Goal: Information Seeking & Learning: Learn about a topic

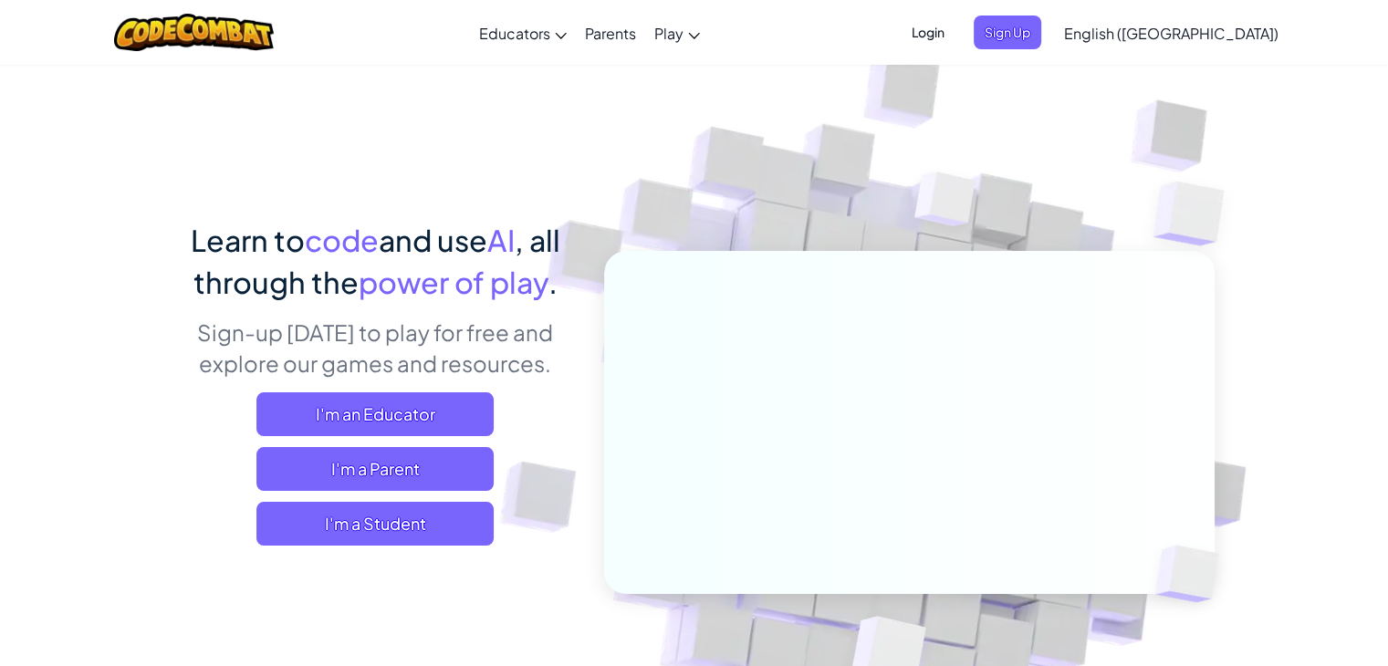
click at [1215, 32] on span "English ([GEOGRAPHIC_DATA])" at bounding box center [1171, 33] width 214 height 19
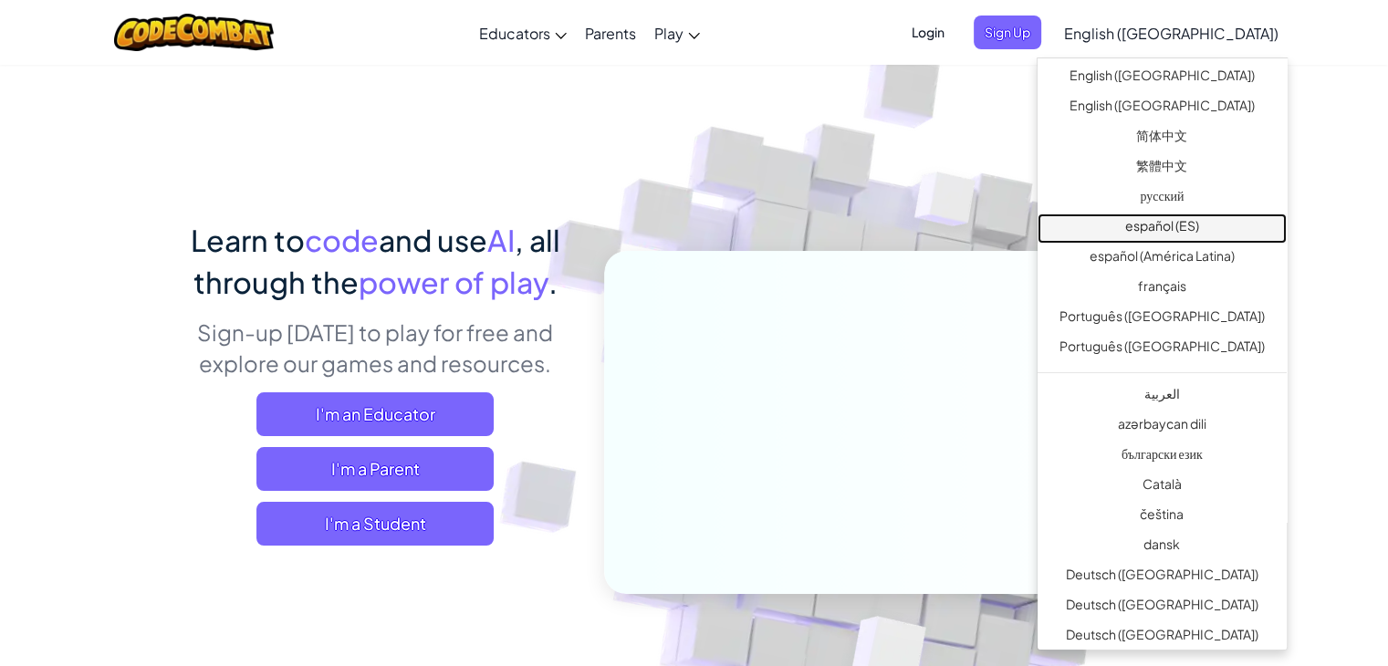
click at [1179, 226] on link "español (ES)" at bounding box center [1162, 229] width 249 height 30
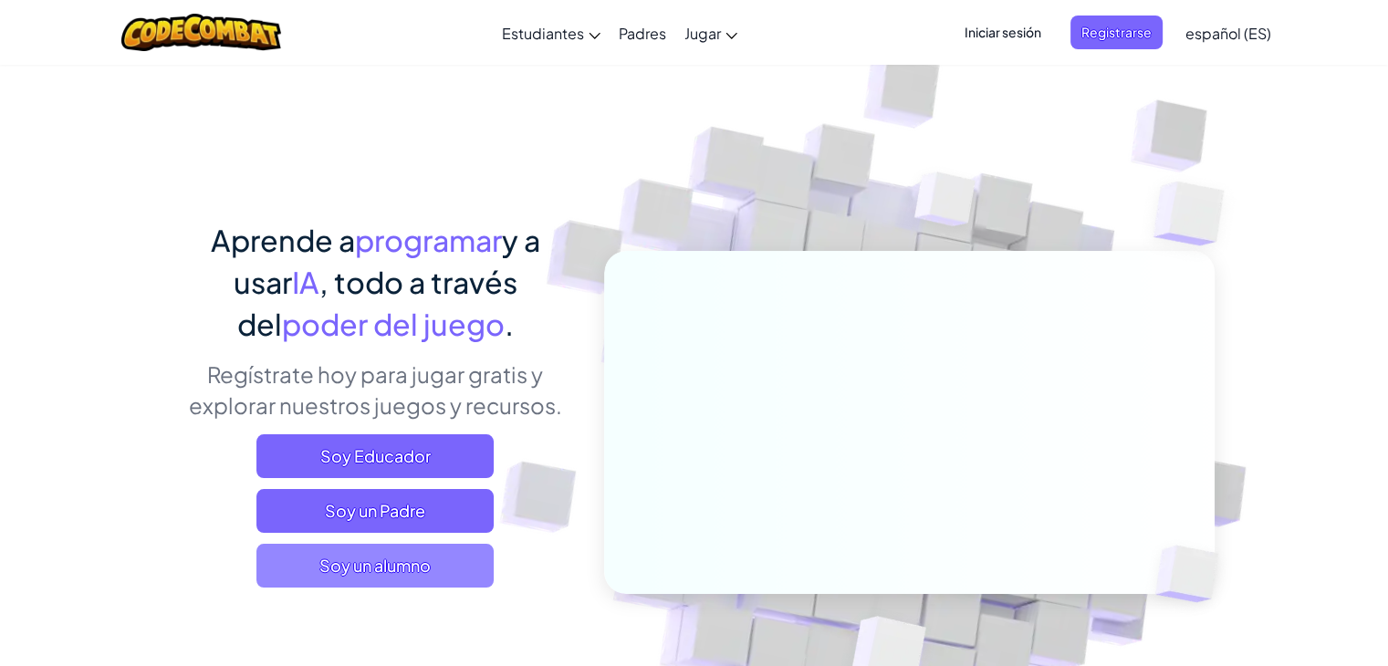
click at [431, 570] on span "Soy un alumno" at bounding box center [374, 566] width 237 height 44
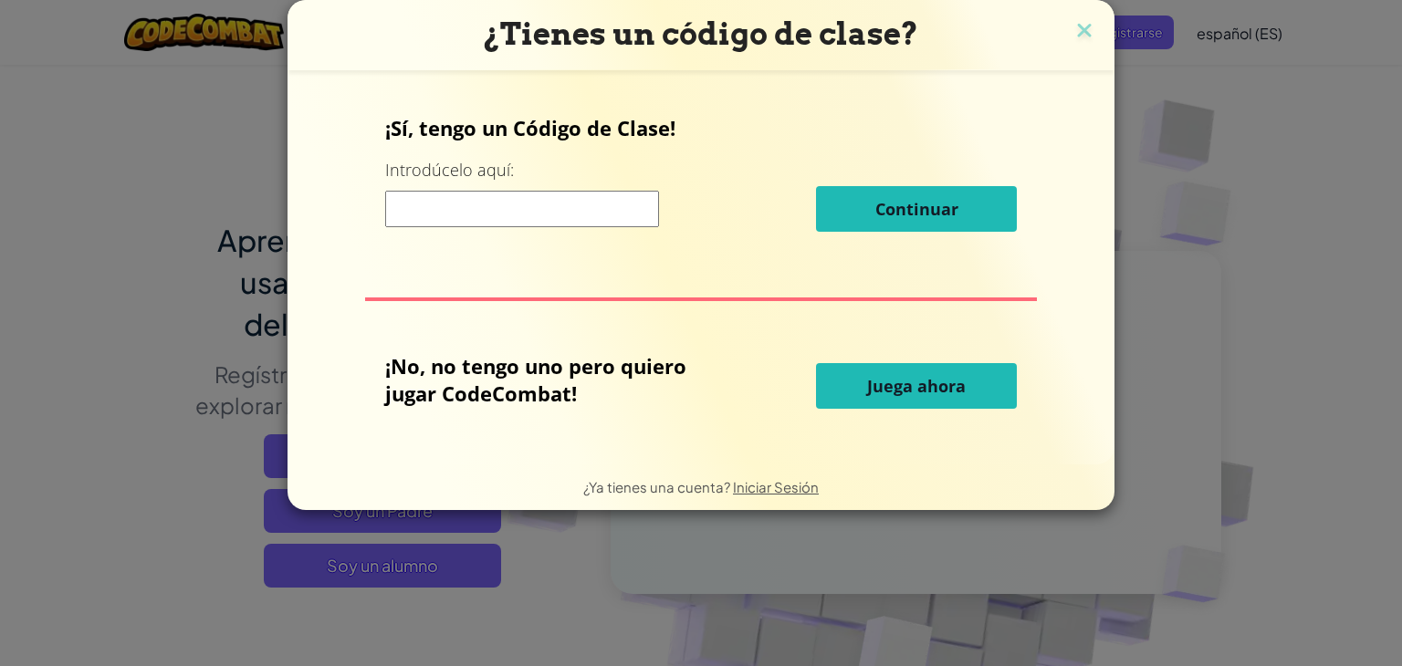
click at [902, 389] on span "Juega ahora" at bounding box center [916, 386] width 99 height 22
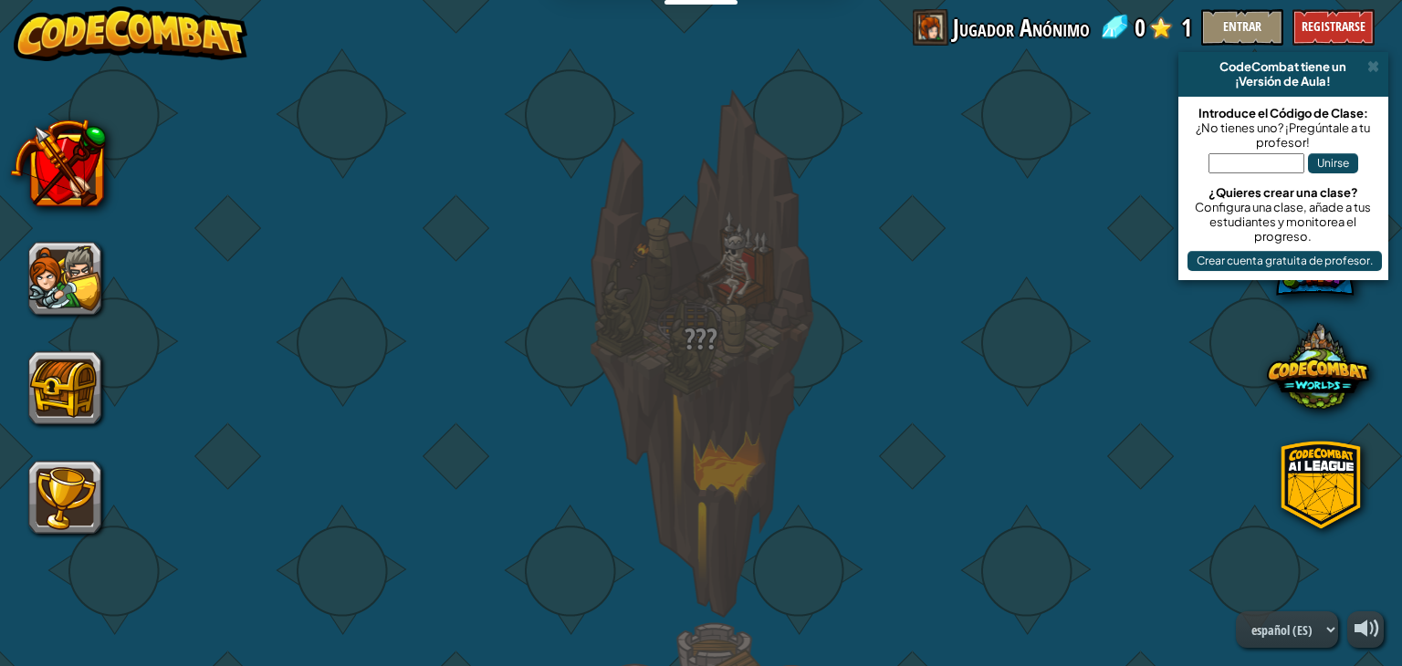
select select "es-ES"
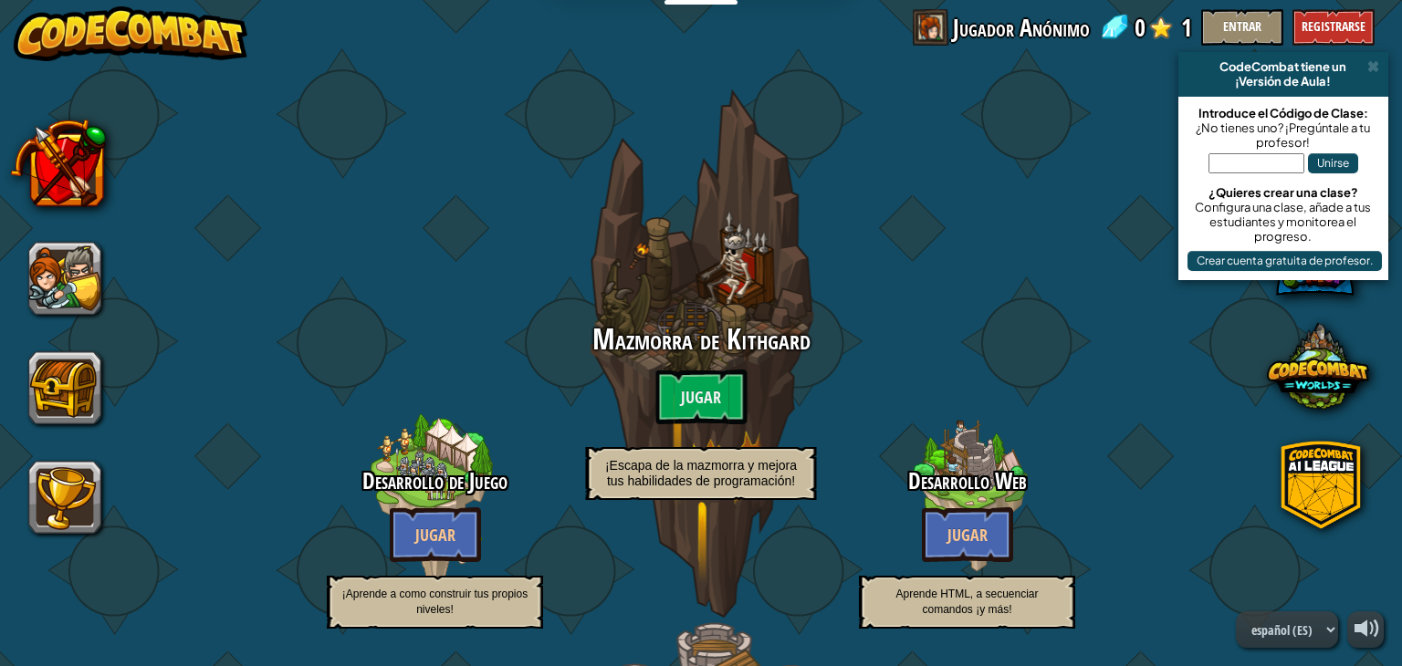
select select "es-ES"
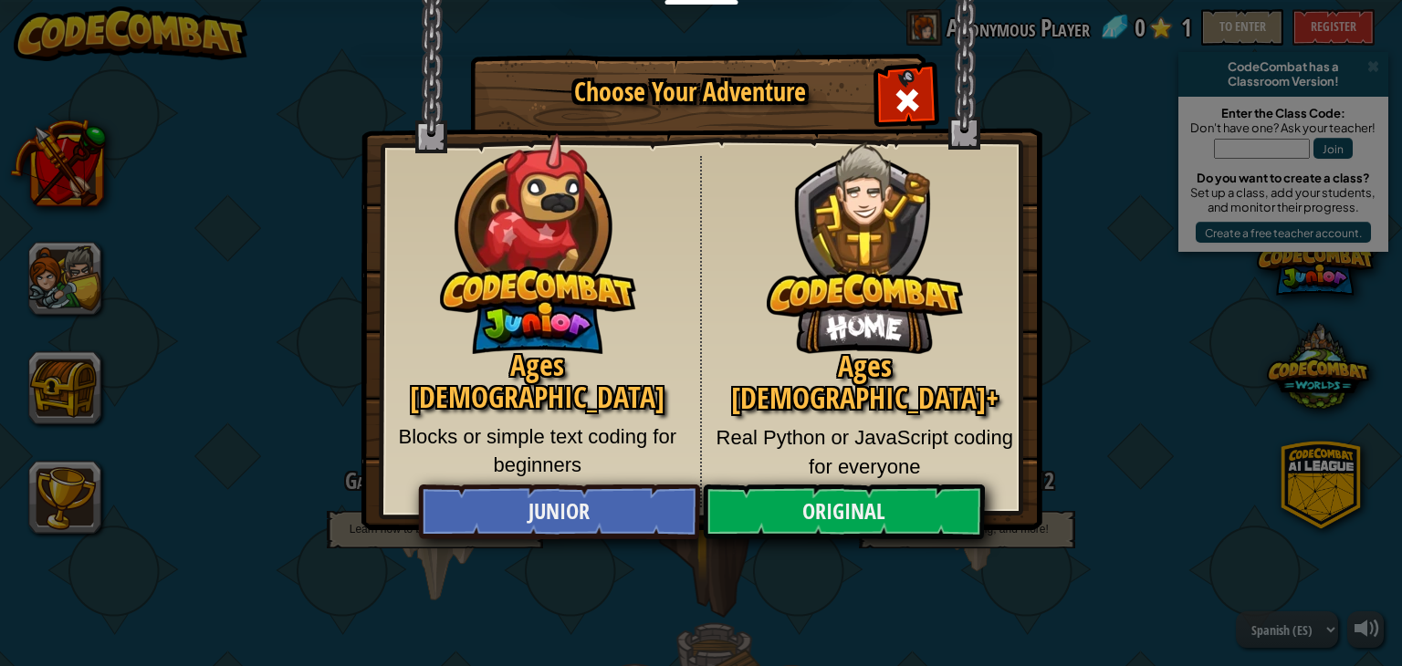
drag, startPoint x: 1175, startPoint y: 81, endPoint x: 1059, endPoint y: 413, distance: 351.8
click at [1059, 413] on div "Choose Your Adventure Ages [DEMOGRAPHIC_DATA] Blocks or simple text coding for …" at bounding box center [701, 333] width 1402 height 666
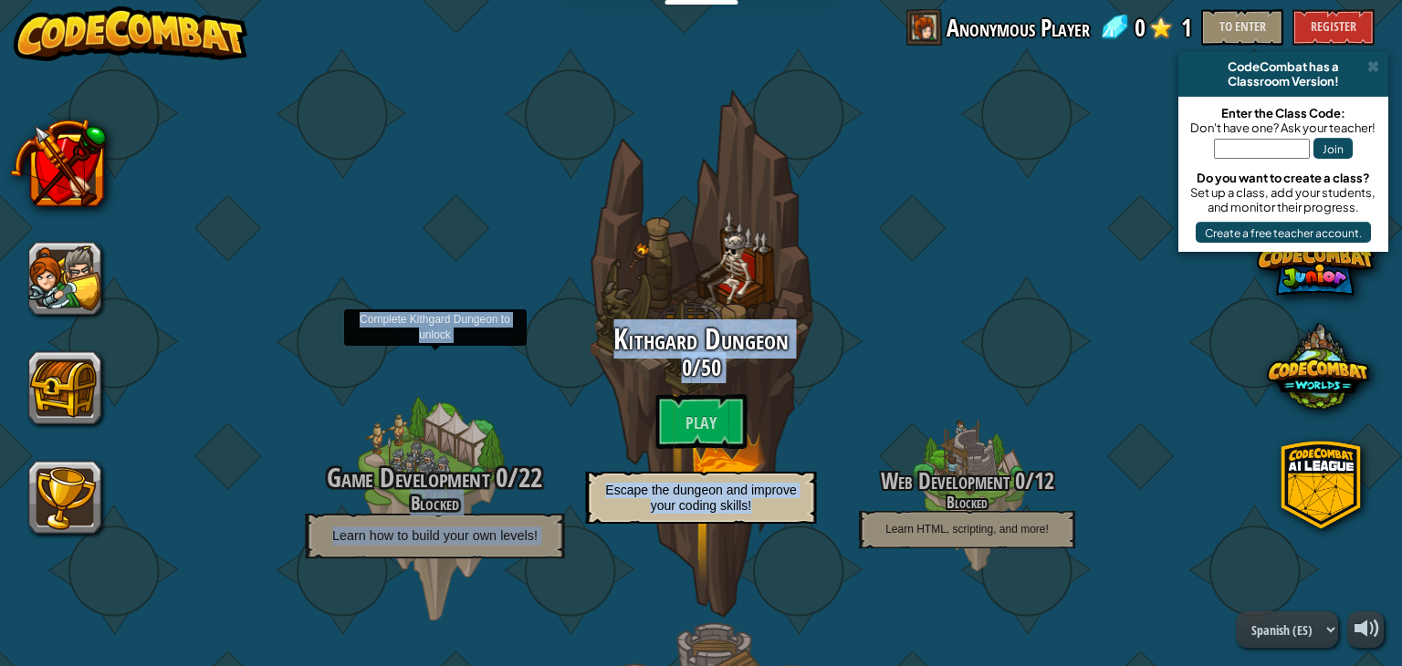
drag, startPoint x: 1059, startPoint y: 413, endPoint x: 288, endPoint y: 511, distance: 777.2
click at [701, 511] on div "Game Development 0 / 22 Blocked Learn how to build your own levels! Complete Ki…" at bounding box center [701, 353] width 0 height 579
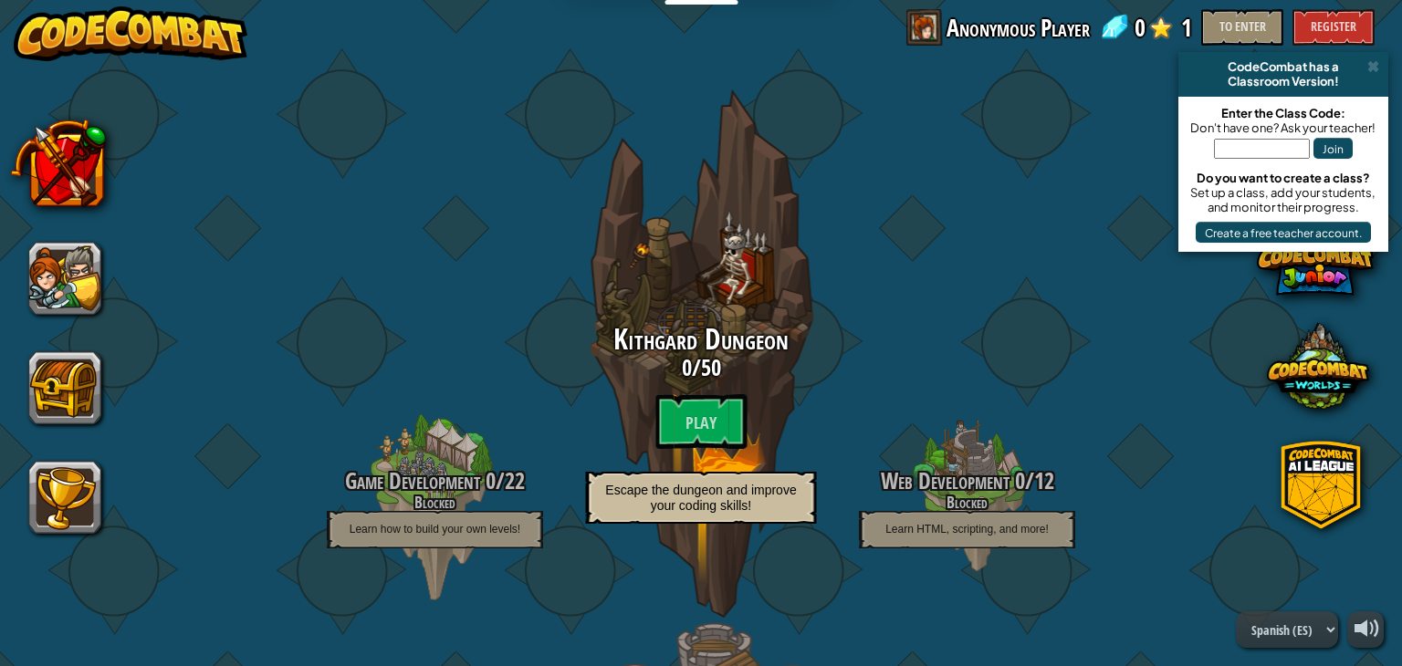
drag, startPoint x: 370, startPoint y: 346, endPoint x: 240, endPoint y: 308, distance: 134.9
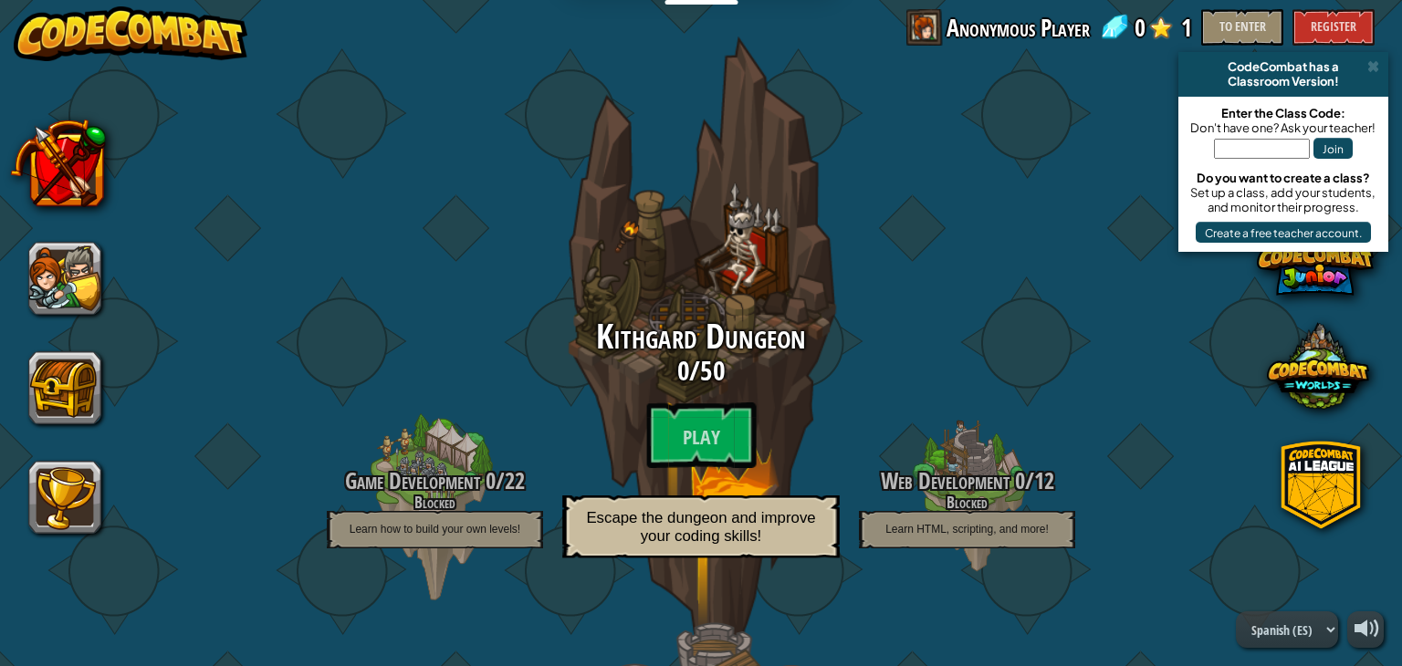
click at [694, 325] on font "Kithgard Dungeon" at bounding box center [701, 336] width 210 height 47
select select "es-ES"
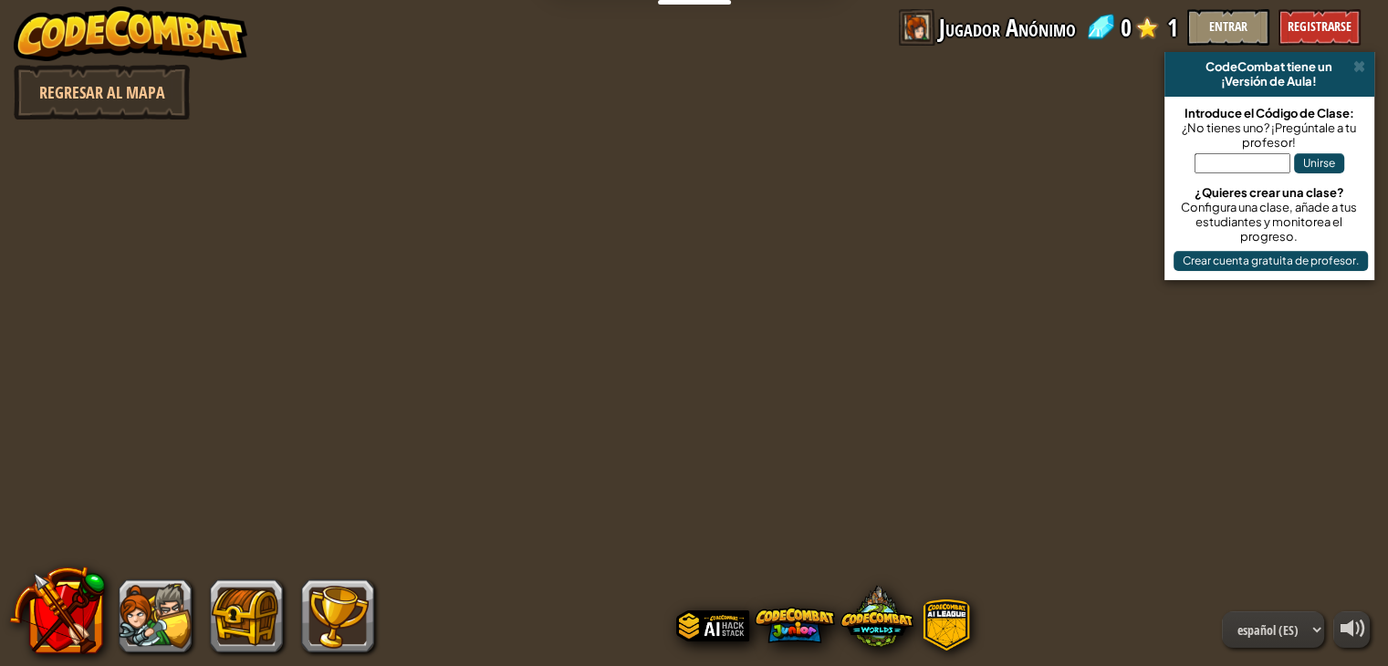
select select "es-ES"
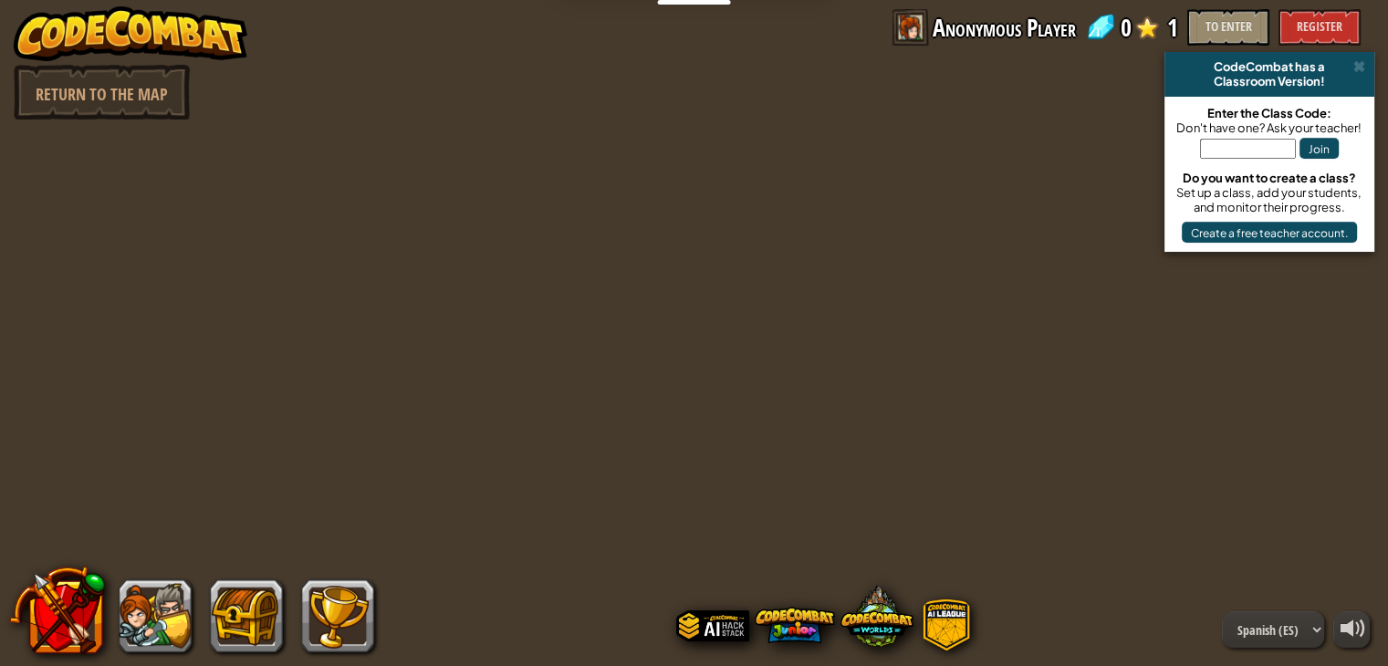
select select "es-ES"
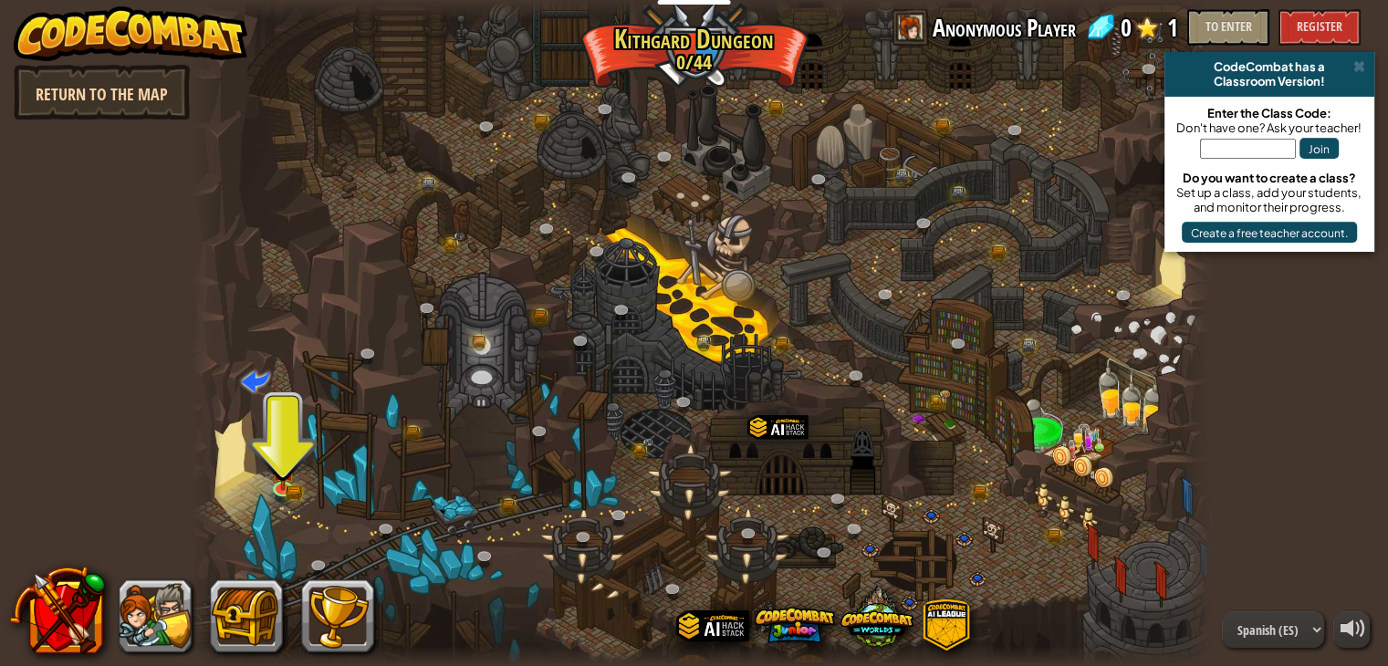
click at [150, 77] on link "Return to the map" at bounding box center [102, 92] width 176 height 55
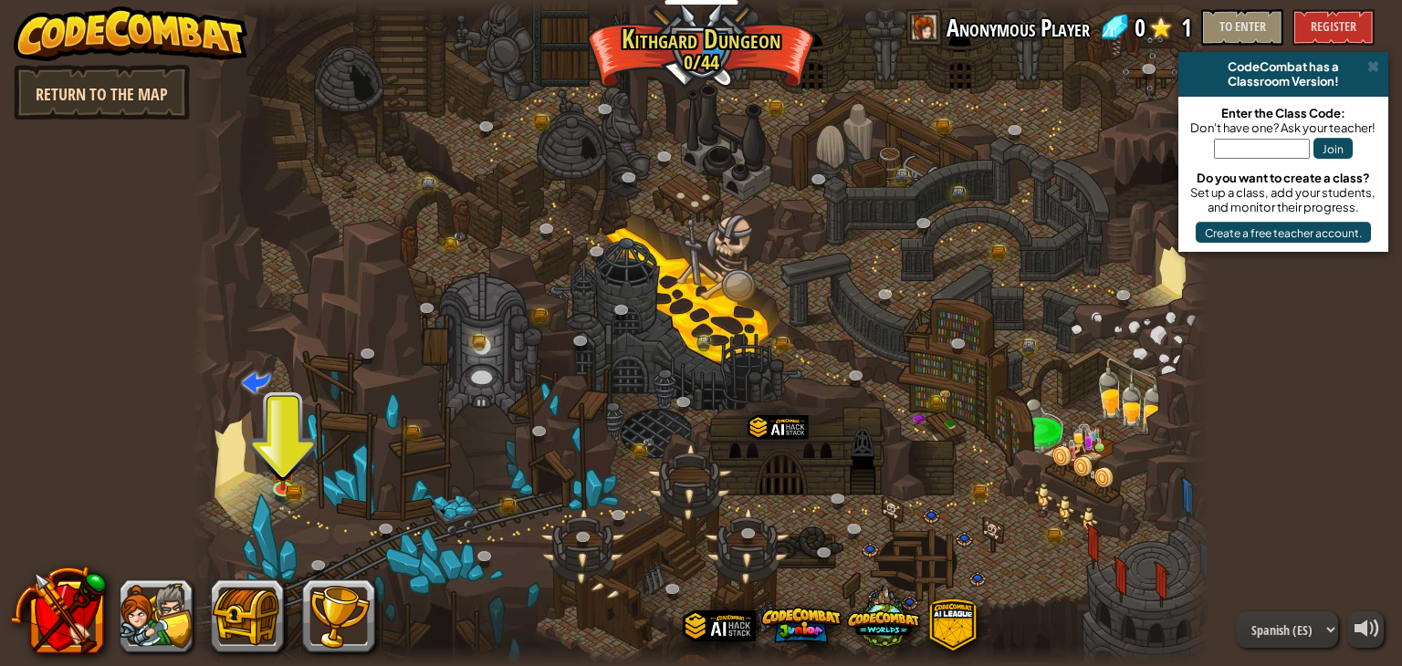
select select "es-ES"
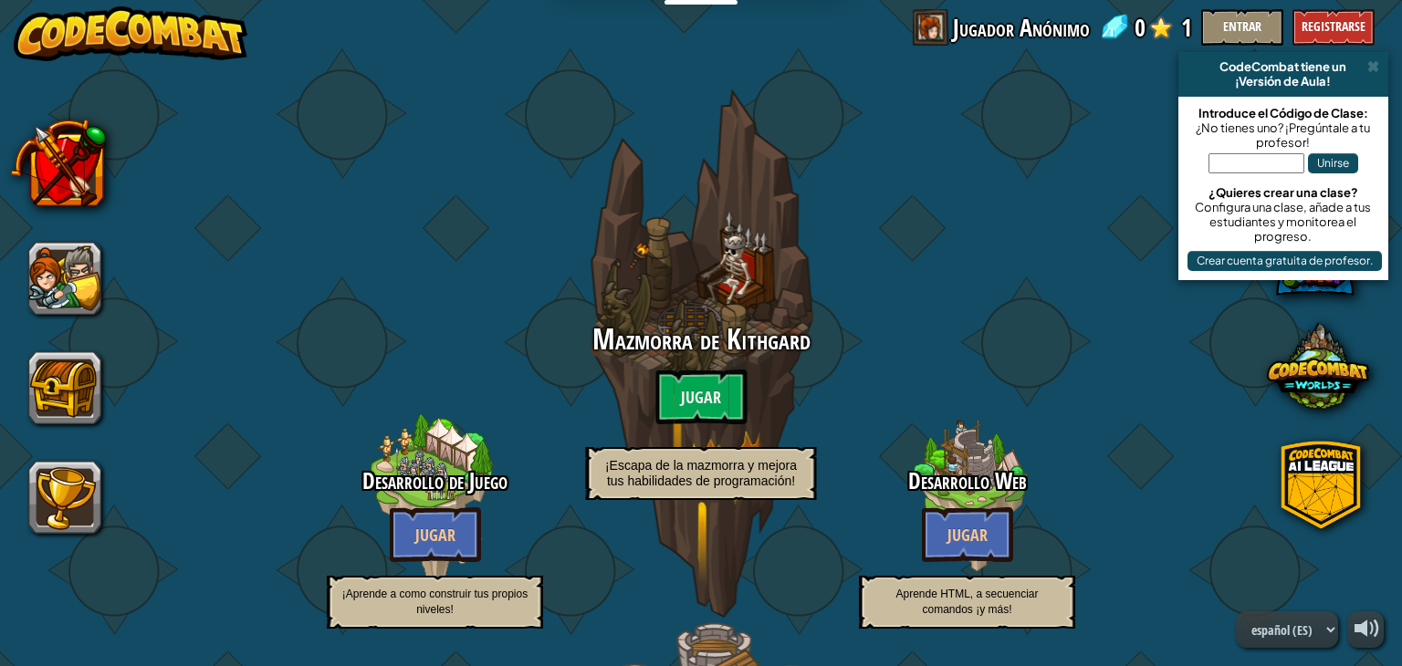
select select "es-ES"
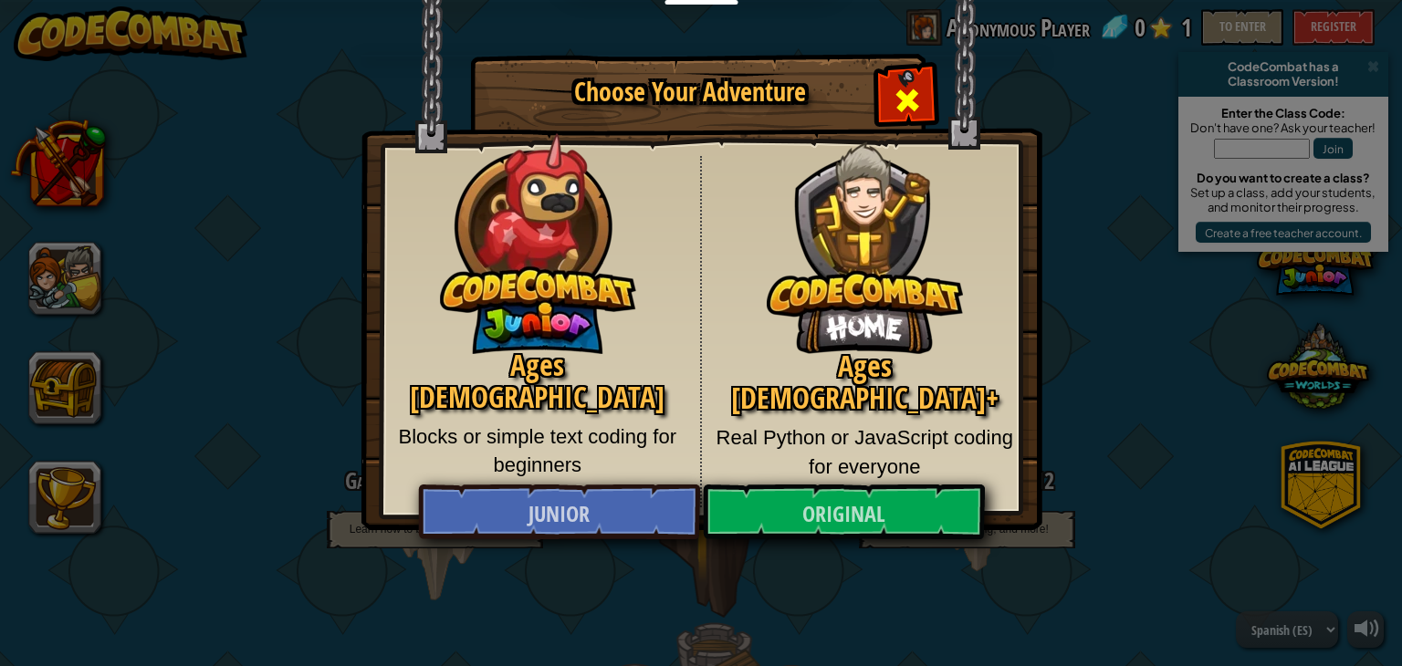
click at [902, 107] on span "Close modal" at bounding box center [906, 100] width 29 height 29
